Goal: Check status

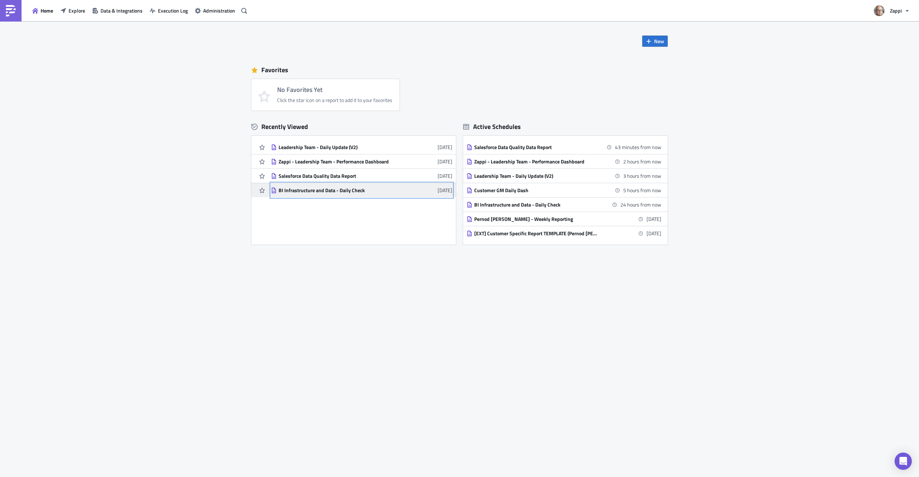
click at [345, 193] on link "BI Infrastructure and Data - Daily Check [DATE]" at bounding box center [361, 190] width 181 height 14
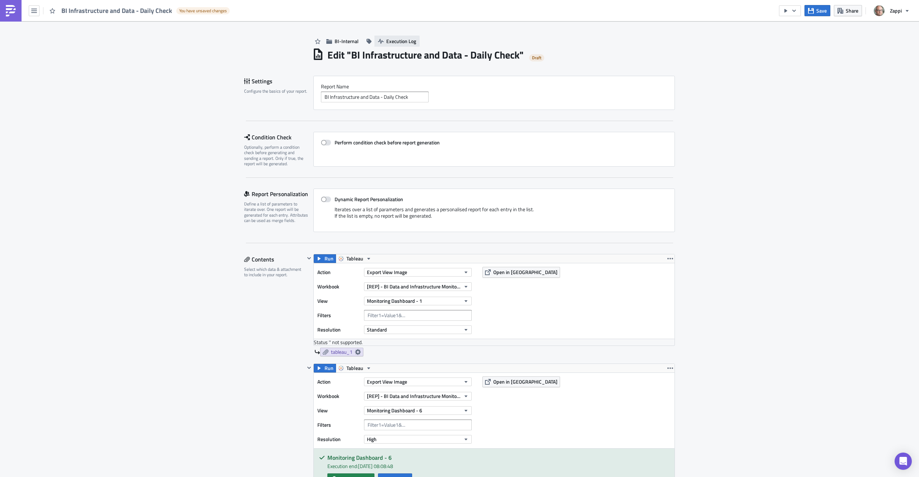
click at [394, 37] on span "Execution Log" at bounding box center [401, 41] width 30 height 8
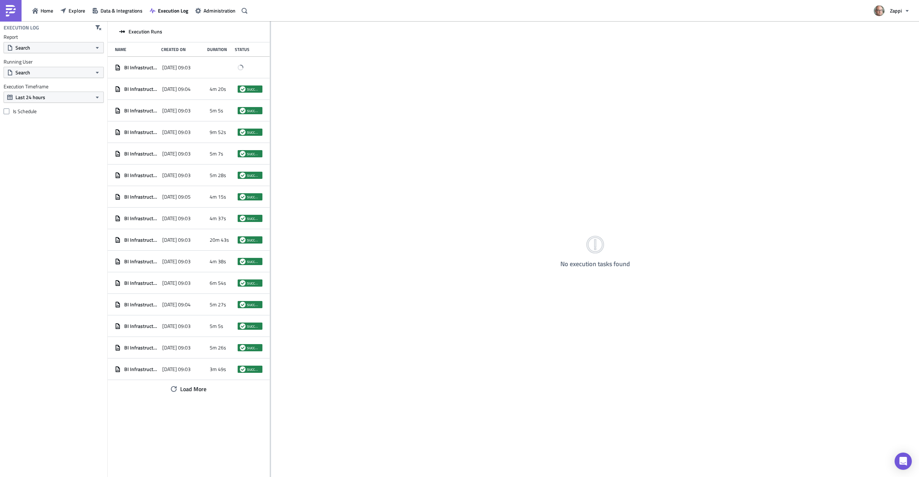
click at [316, 78] on div "No execution tasks found" at bounding box center [595, 249] width 648 height 457
click at [47, 163] on div "Execution Log Report Search Running User Search Execution Timeframe Last 24 hou…" at bounding box center [53, 248] width 107 height 455
